Goal: Contribute content: Contribute content

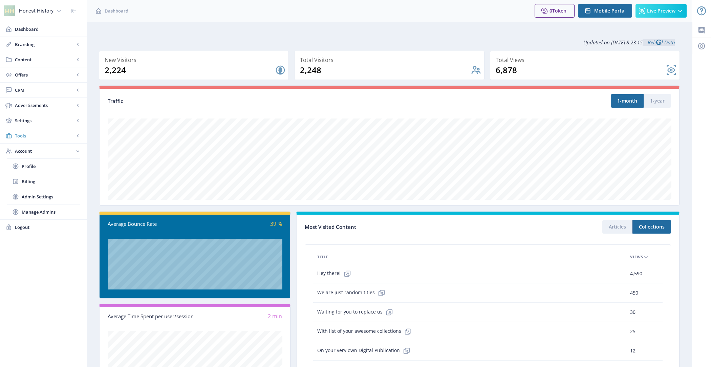
click at [30, 134] on span "Tools" at bounding box center [45, 135] width 60 height 7
click at [33, 117] on span "Settings" at bounding box center [45, 120] width 60 height 7
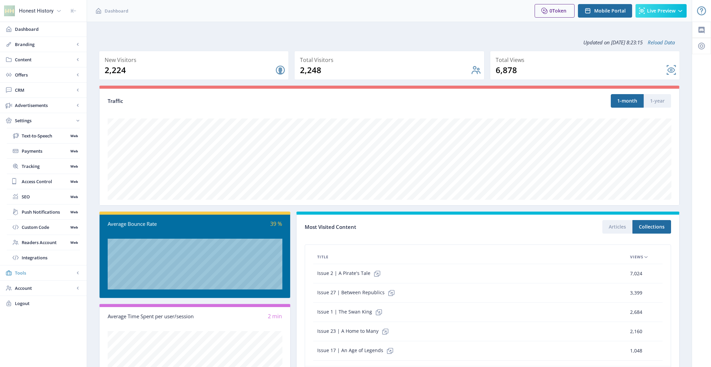
click at [45, 272] on span "Tools" at bounding box center [45, 272] width 60 height 7
click at [46, 150] on span "Font Library" at bounding box center [51, 151] width 58 height 7
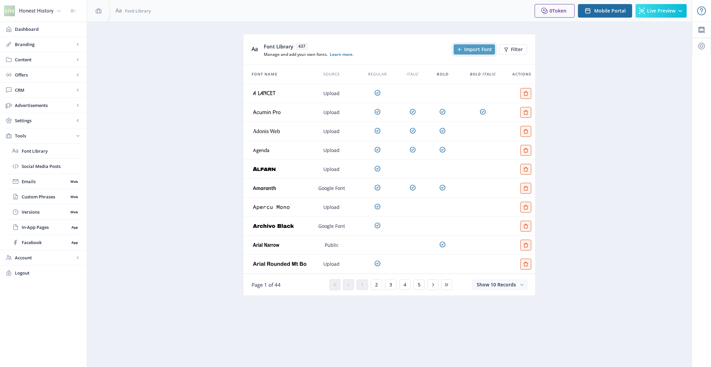
click at [483, 48] on span "Import Font" at bounding box center [478, 49] width 28 height 5
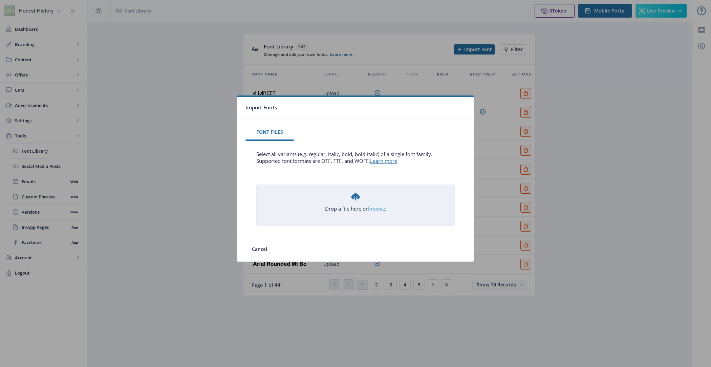
click at [0, 0] on link "browse" at bounding box center [0, 0] width 0 height 0
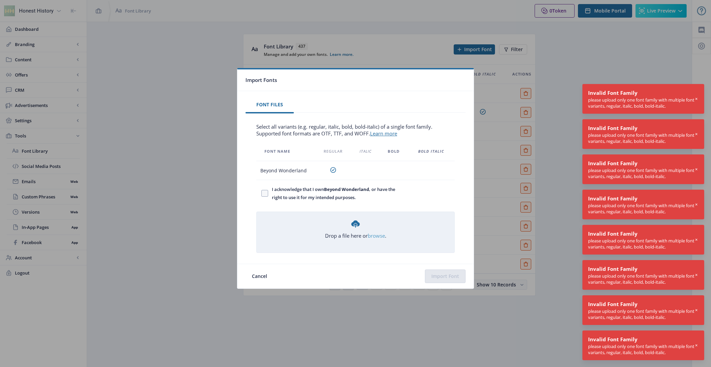
click at [0, 0] on link "browse" at bounding box center [0, 0] width 0 height 0
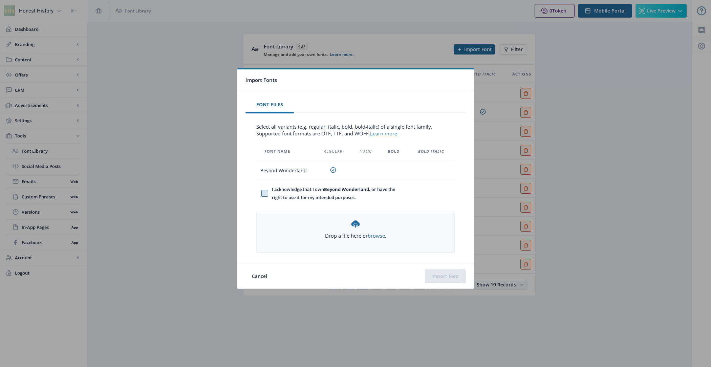
click at [266, 191] on span at bounding box center [264, 193] width 7 height 7
click at [262, 193] on input "I acknowledge that I own Beyond Wonderland , or have the right to use it for my…" at bounding box center [261, 193] width 0 height 0
checkbox input "true"
click at [457, 276] on button "Import Font" at bounding box center [445, 276] width 41 height 14
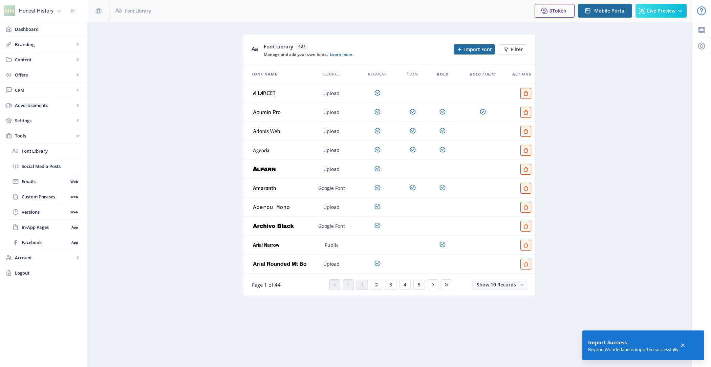
click at [492, 289] on nb-card-footer "Page 1 of 44 1 2 3 4 5 Show 10 Records" at bounding box center [389, 285] width 292 height 22
click at [491, 288] on button "Show 10 Records" at bounding box center [499, 285] width 55 height 10
click at [500, 318] on nb-option "Show 50 Records" at bounding box center [500, 322] width 53 height 12
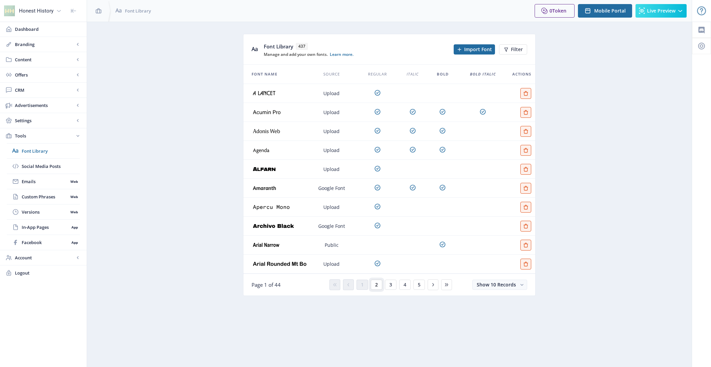
click at [378, 287] on button "2" at bounding box center [377, 285] width 12 height 10
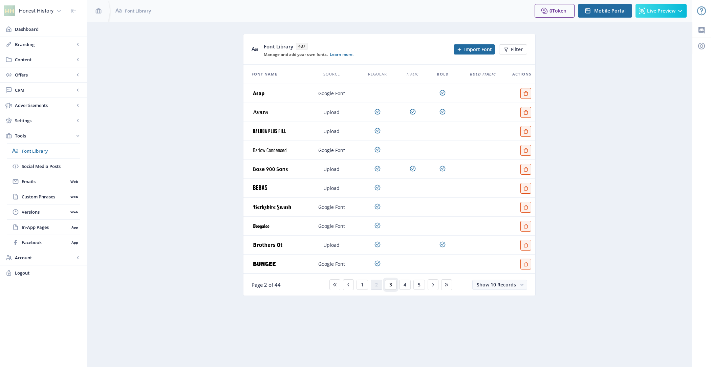
click at [390, 284] on span "3" at bounding box center [390, 284] width 3 height 5
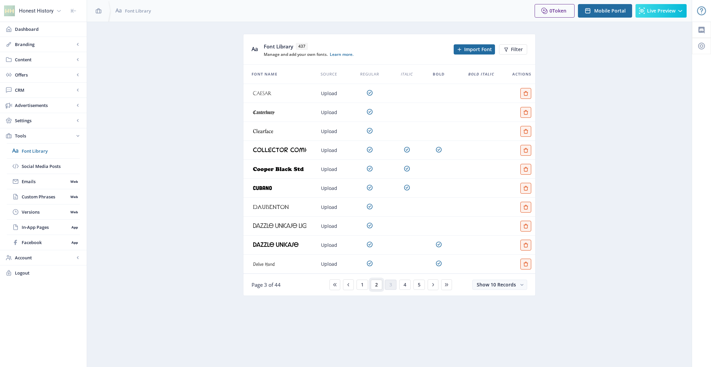
click at [378, 284] on button "2" at bounding box center [377, 285] width 12 height 10
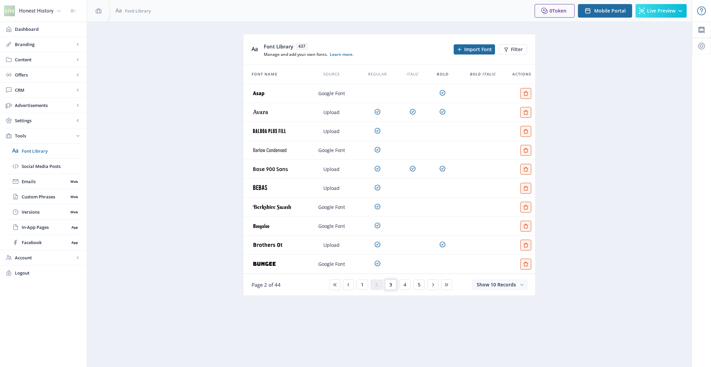
click at [392, 286] on span "3" at bounding box center [390, 284] width 3 height 5
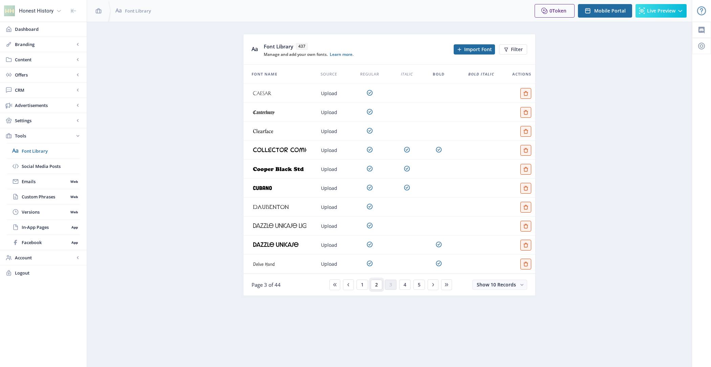
click at [380, 286] on button "2" at bounding box center [377, 285] width 12 height 10
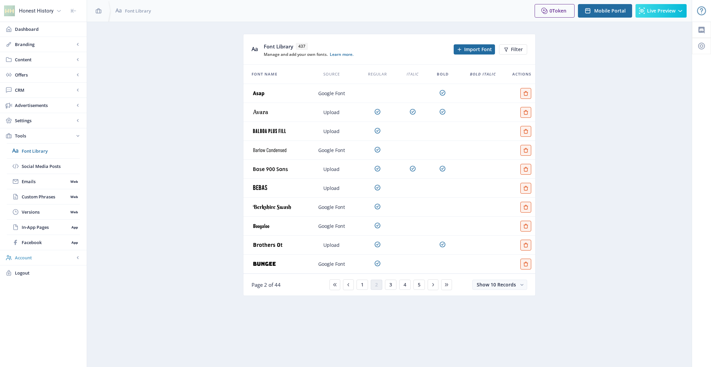
click at [53, 257] on span "Account" at bounding box center [45, 257] width 60 height 7
click at [55, 209] on span "Manage Admins" at bounding box center [51, 212] width 58 height 7
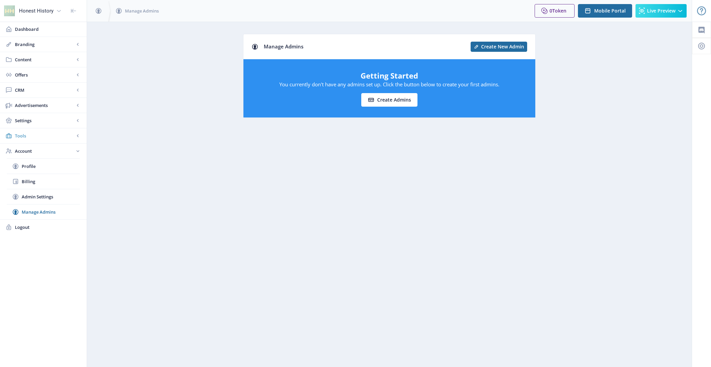
click at [42, 136] on span "Tools" at bounding box center [45, 135] width 60 height 7
click at [41, 149] on span "Font Library" at bounding box center [51, 151] width 58 height 7
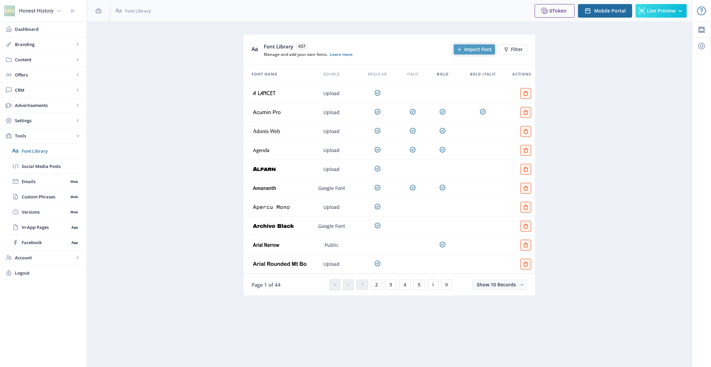
click at [476, 45] on button "Import Font" at bounding box center [474, 49] width 41 height 10
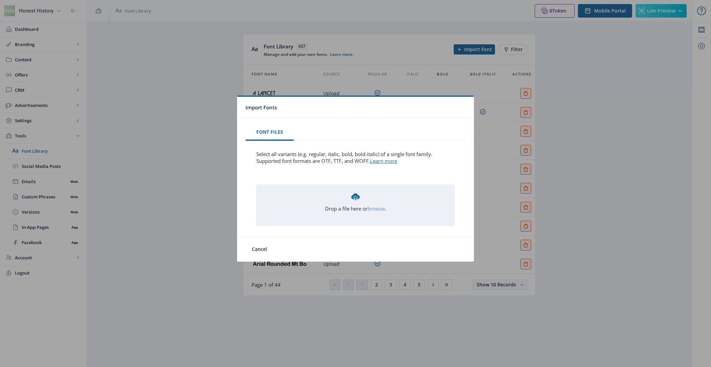
click at [0, 0] on link "browse" at bounding box center [0, 0] width 0 height 0
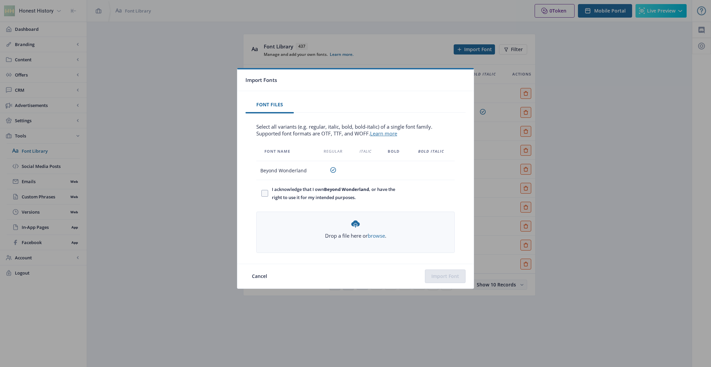
click at [341, 192] on b "Beyond Wonderland" at bounding box center [346, 189] width 45 height 6
click at [262, 193] on input "I acknowledge that I own Beyond Wonderland , or have the right to use it for my…" at bounding box center [261, 193] width 0 height 0
checkbox input "true"
click at [449, 273] on button "Import Font" at bounding box center [445, 276] width 41 height 14
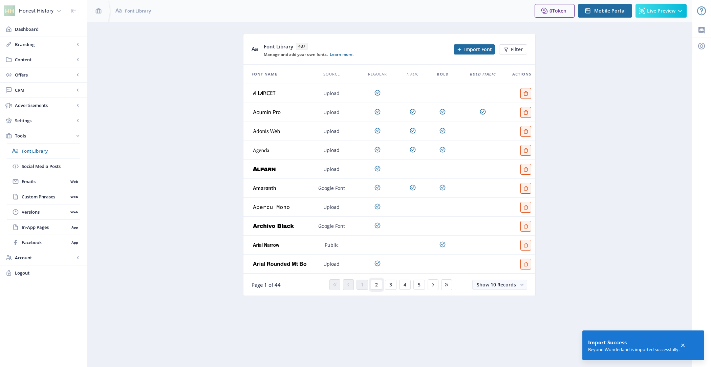
click at [379, 286] on button "2" at bounding box center [377, 285] width 12 height 10
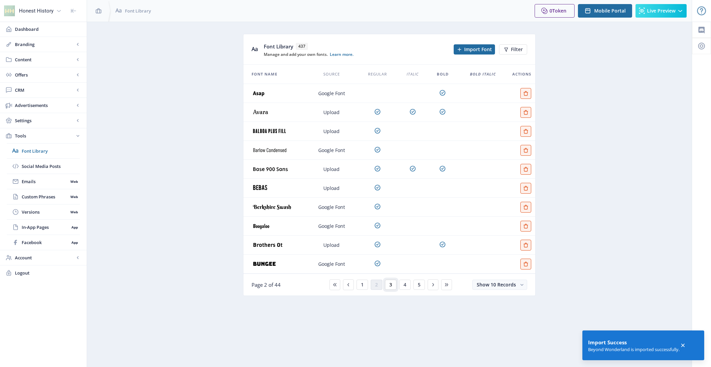
click at [391, 285] on span "3" at bounding box center [390, 284] width 3 height 5
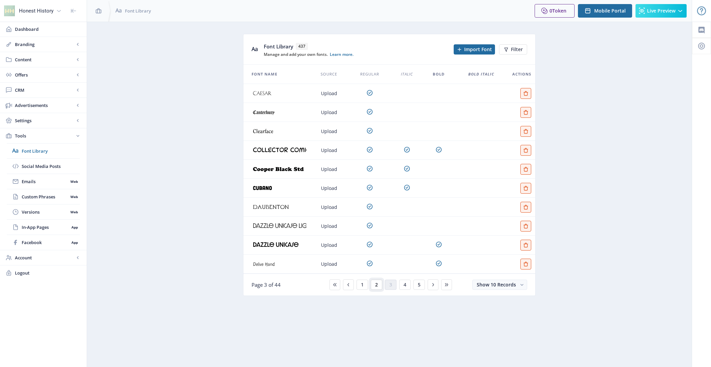
click at [380, 285] on button "2" at bounding box center [377, 285] width 12 height 10
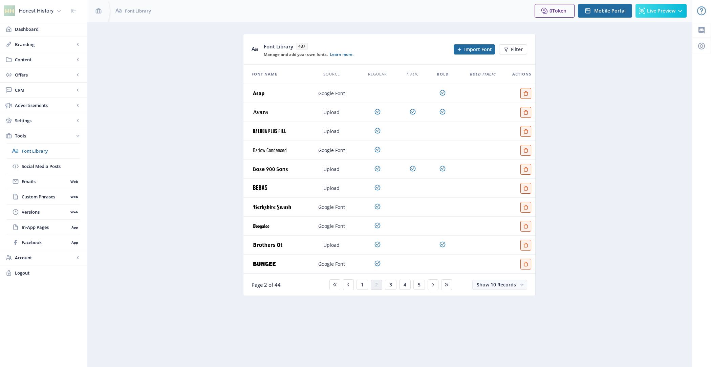
click at [369, 285] on div "1 2 3 4 5" at bounding box center [389, 284] width 125 height 11
click at [364, 285] on span "1" at bounding box center [362, 284] width 3 height 5
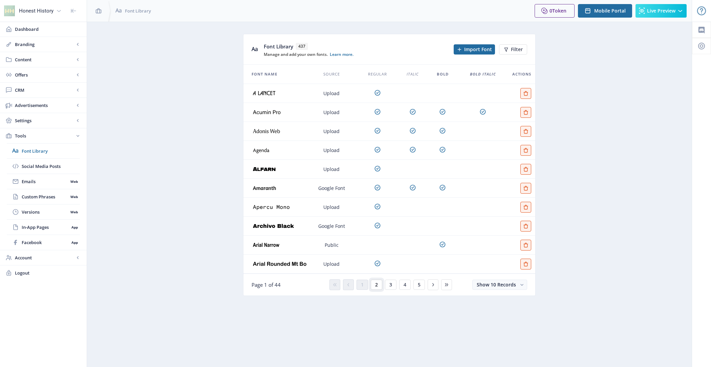
click at [377, 286] on span "2" at bounding box center [376, 284] width 3 height 5
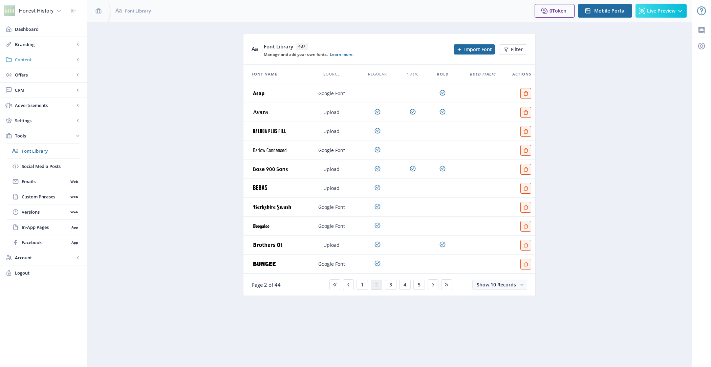
click at [37, 62] on span "Content" at bounding box center [45, 59] width 60 height 7
click at [39, 87] on span "Collections" at bounding box center [51, 90] width 58 height 7
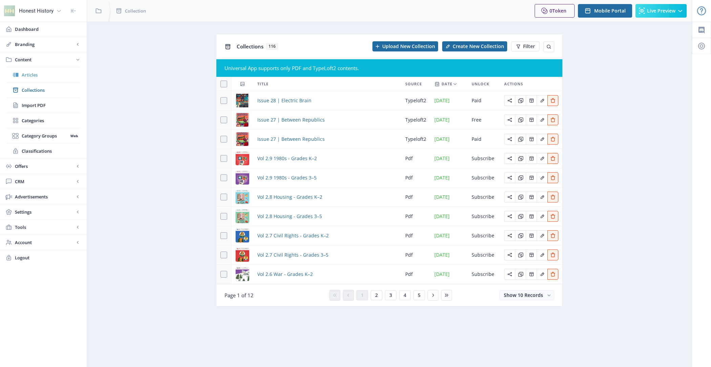
click at [54, 77] on span "Articles" at bounding box center [51, 74] width 58 height 7
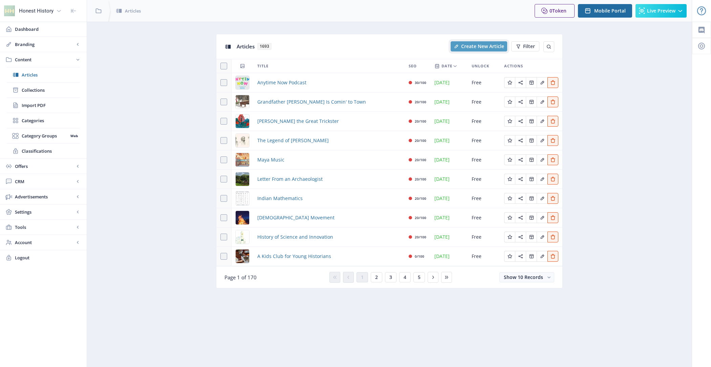
click at [480, 47] on span "Create New Article" at bounding box center [482, 46] width 43 height 5
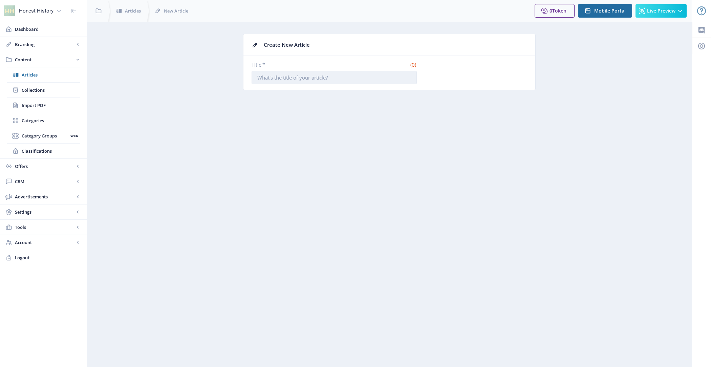
click at [336, 78] on input "Title *" at bounding box center [333, 78] width 165 height 14
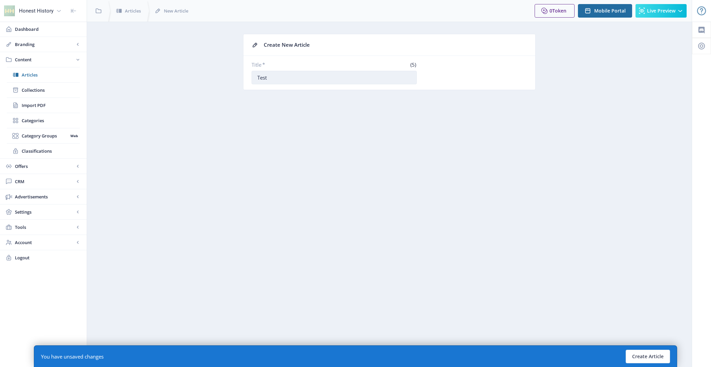
type input "Test Article"
click at [637, 354] on button "Create Article" at bounding box center [648, 357] width 44 height 14
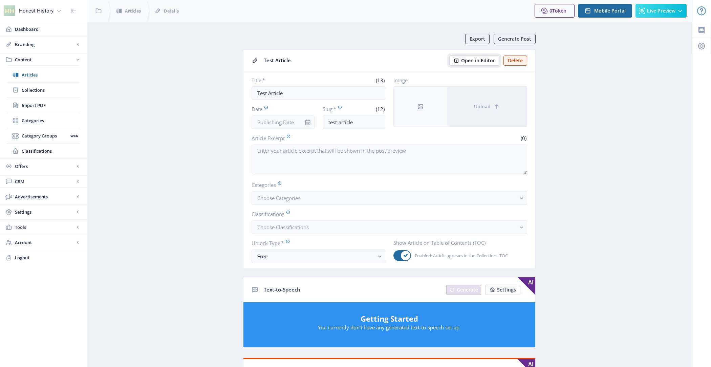
click at [488, 58] on span "Open in Editor" at bounding box center [478, 60] width 34 height 5
click at [607, 14] on span "Mobile Portal" at bounding box center [609, 10] width 31 height 5
click at [474, 62] on span "Open in Editor" at bounding box center [478, 60] width 34 height 5
click at [55, 229] on link "Tools" at bounding box center [43, 227] width 87 height 15
click at [47, 148] on span "Font Library" at bounding box center [51, 151] width 58 height 7
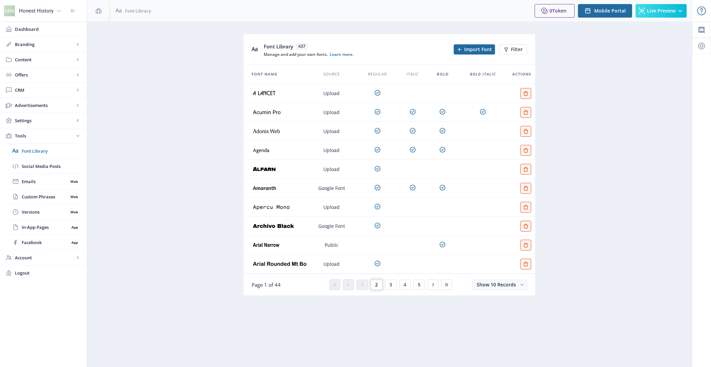
click at [379, 287] on button "2" at bounding box center [377, 285] width 12 height 10
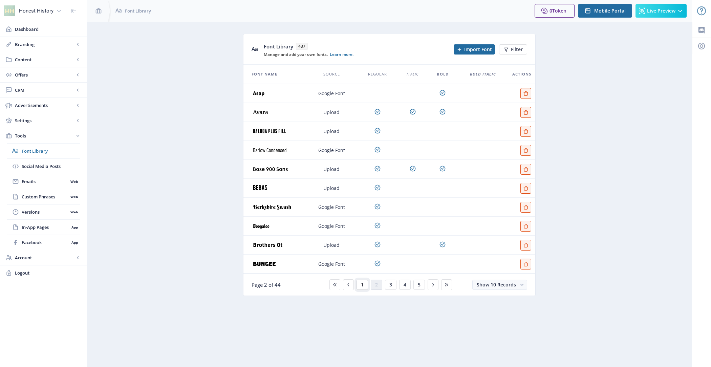
click at [359, 281] on button "1" at bounding box center [362, 285] width 12 height 10
